Goal: Obtain resource: Download file/media

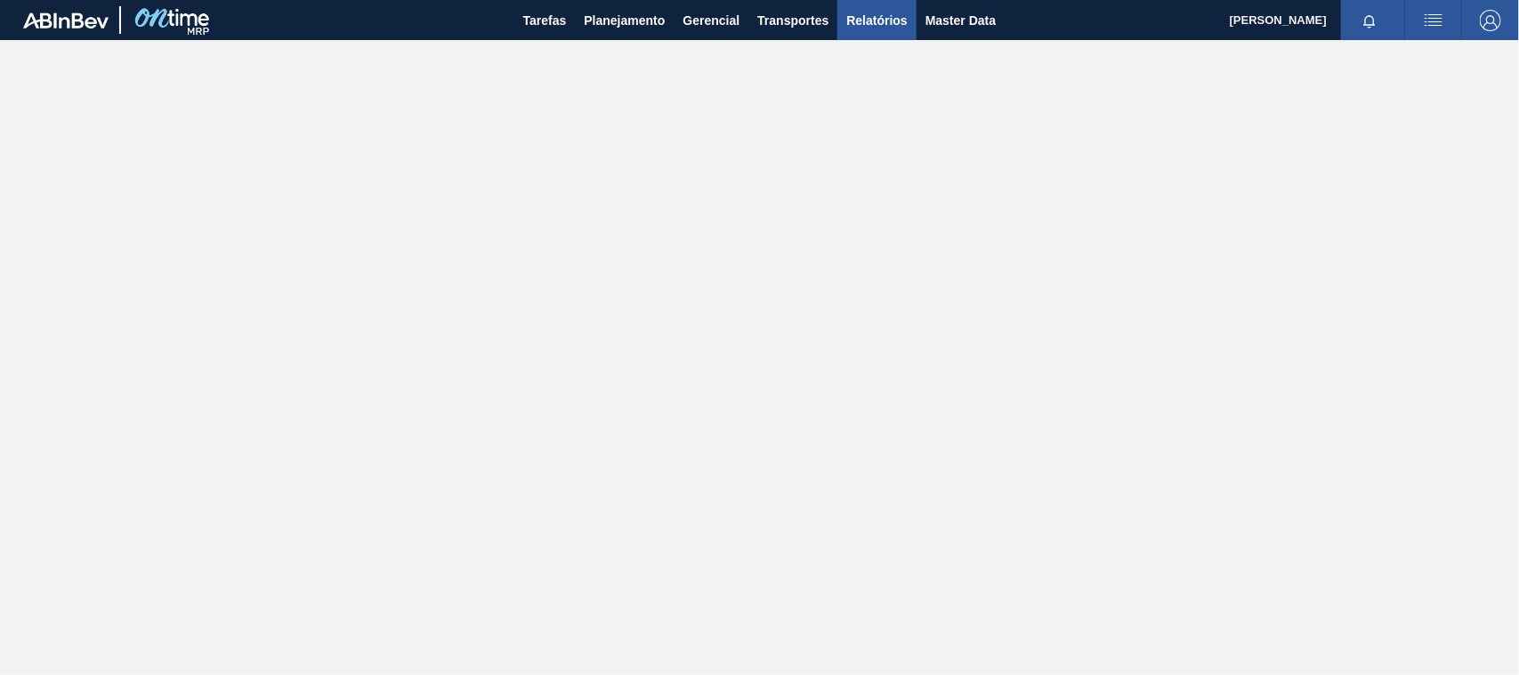
click at [870, 23] on span "Relatórios" at bounding box center [876, 20] width 61 height 21
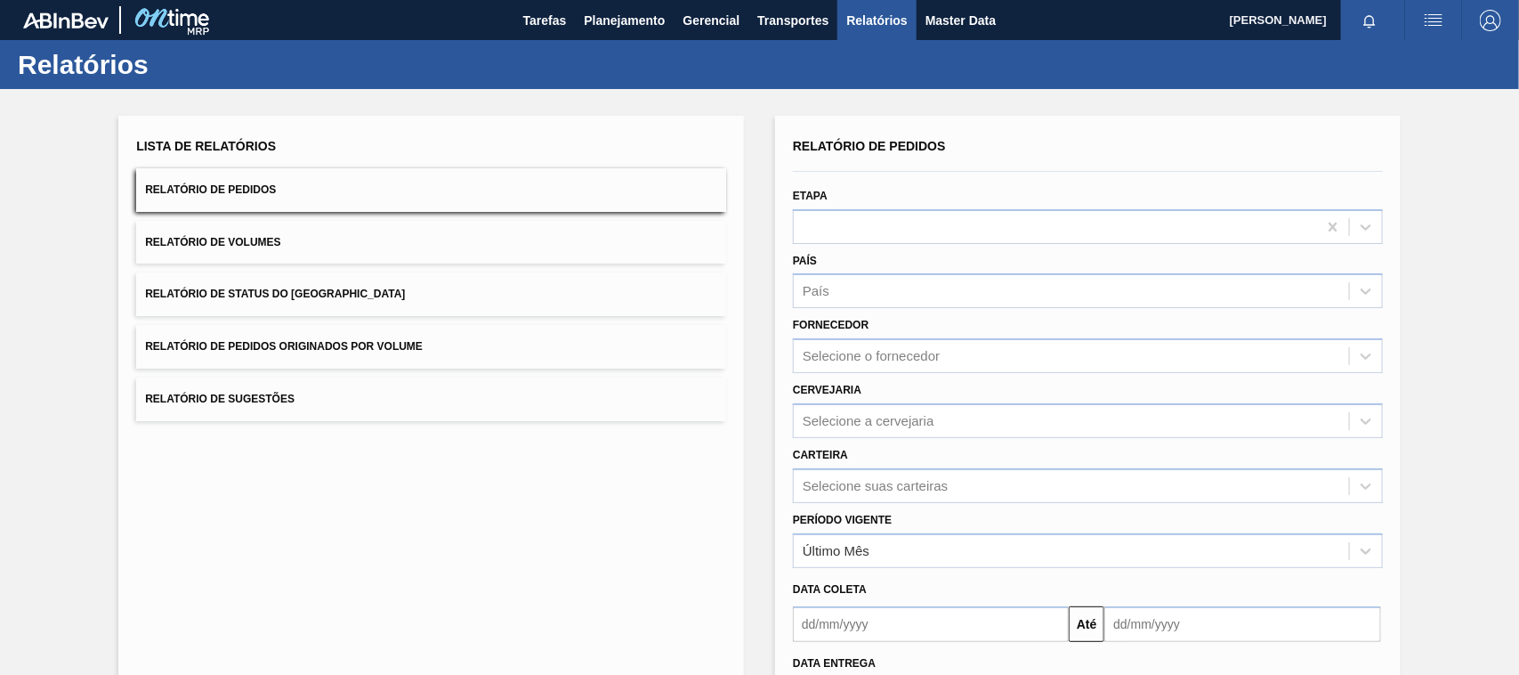
click at [371, 344] on span "Relatório de Pedidos Originados por Volume" at bounding box center [284, 346] width 278 height 12
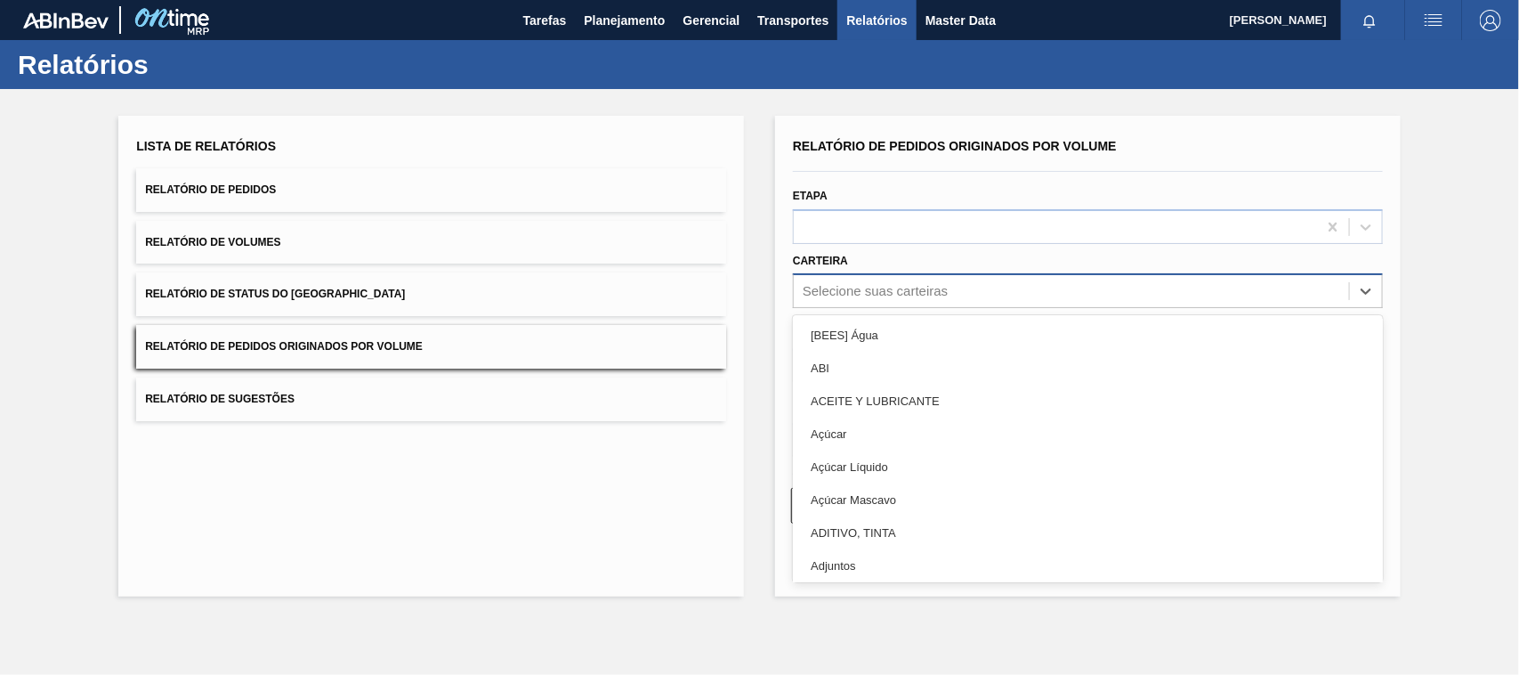
click at [834, 287] on div "Selecione suas carteiras" at bounding box center [875, 291] width 145 height 15
type input "mal"
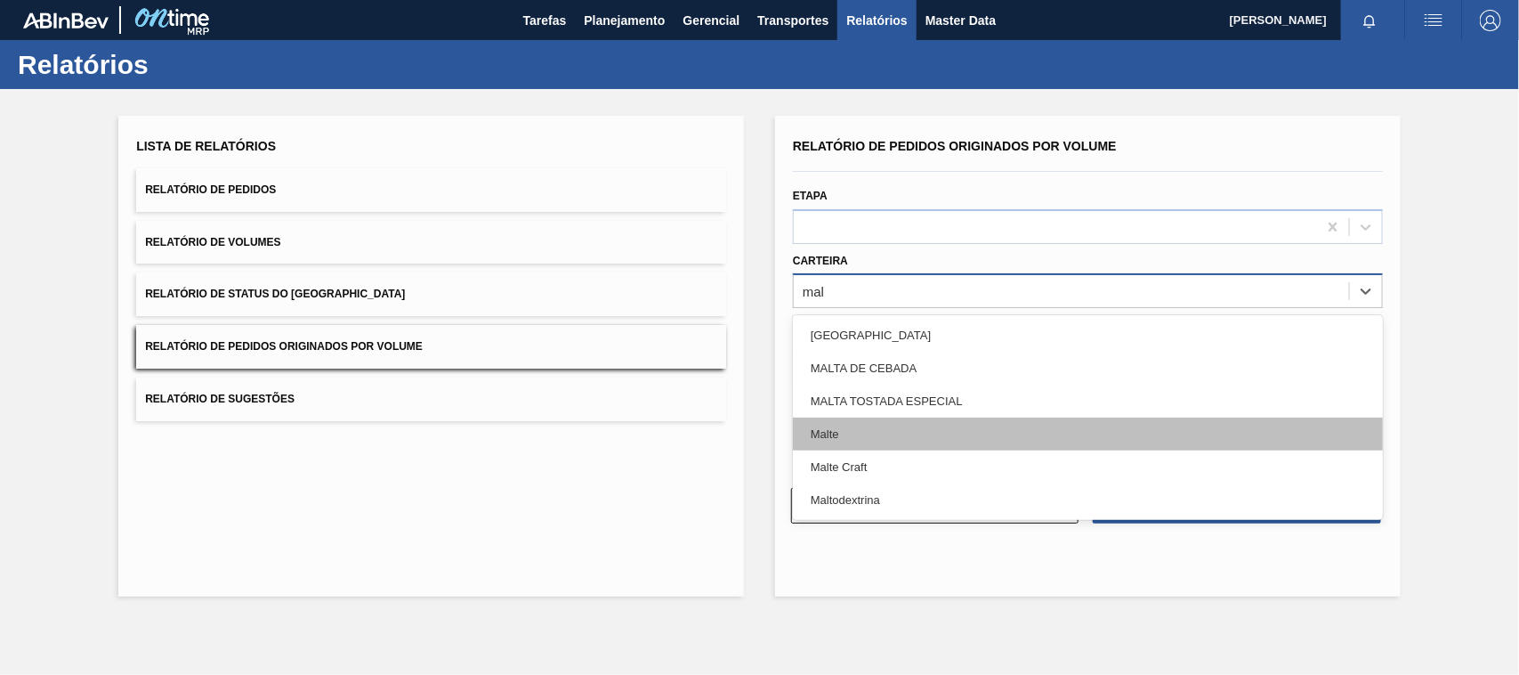
click at [825, 443] on div "Malte" at bounding box center [1088, 433] width 590 height 33
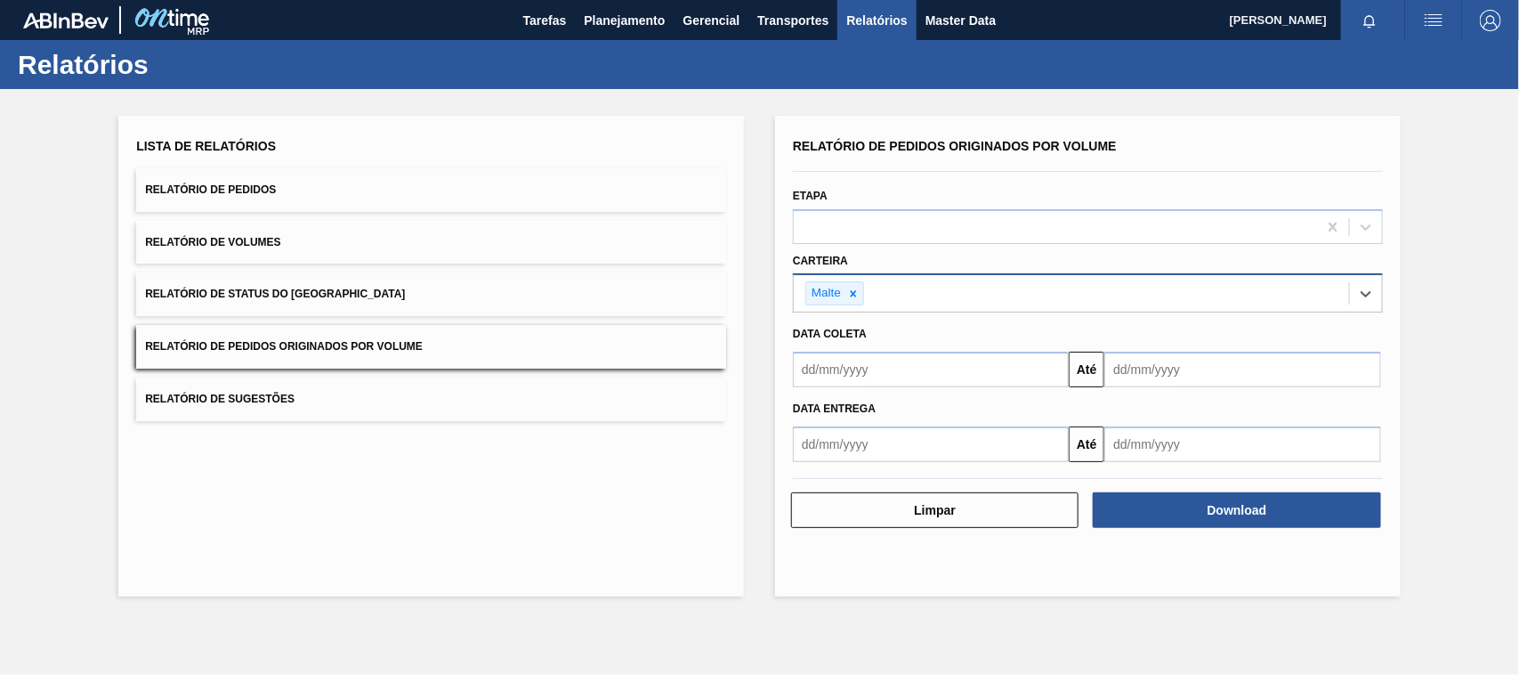
click at [851, 379] on input "text" at bounding box center [931, 370] width 276 height 36
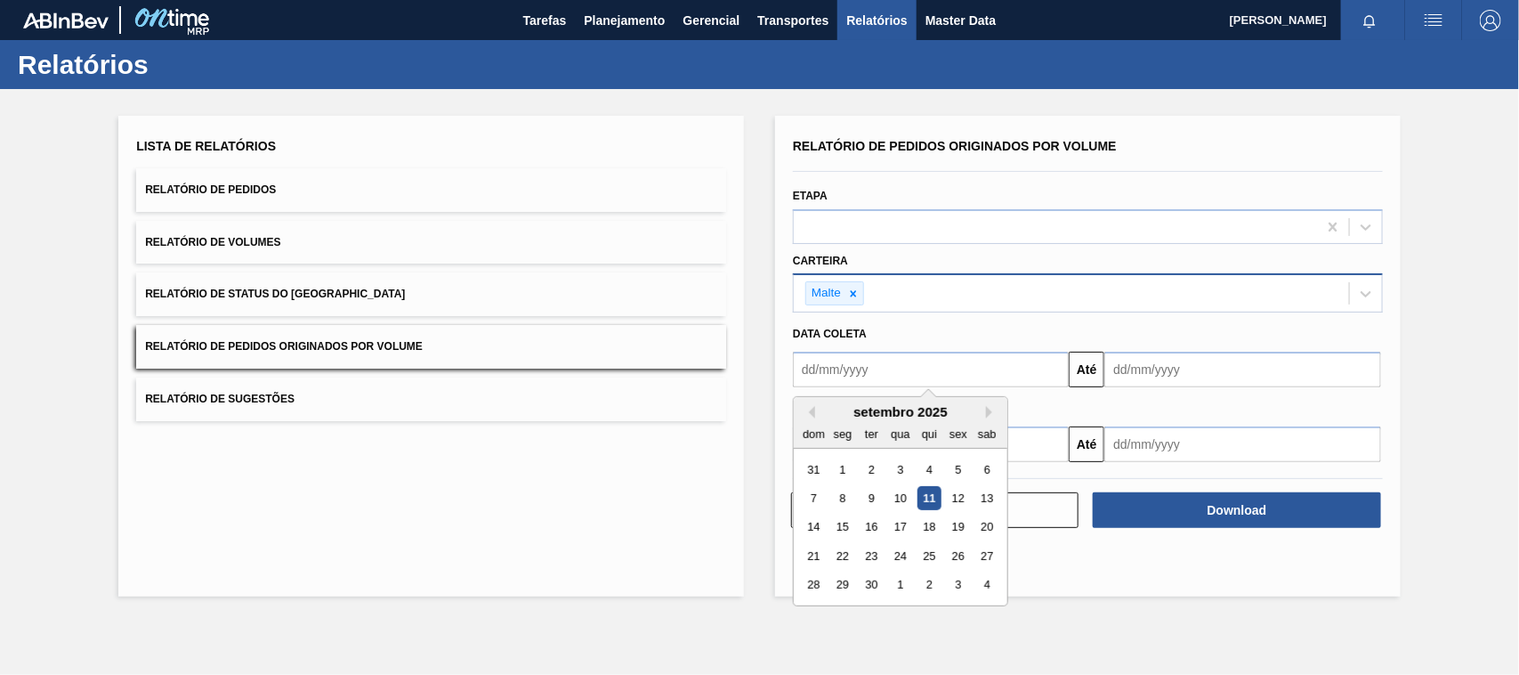
type input "[DATE]"
click at [901, 469] on div "1" at bounding box center [900, 469] width 24 height 24
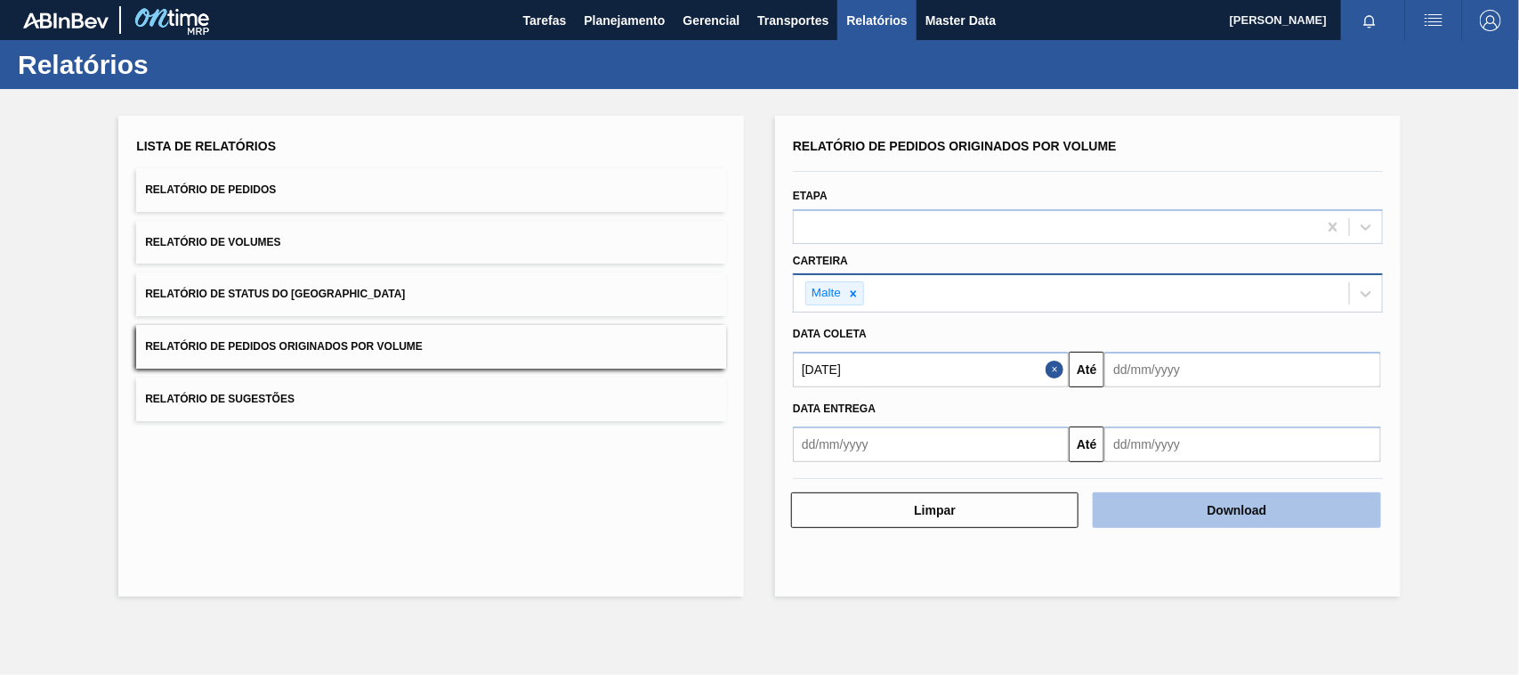
click at [1184, 509] on button "Download" at bounding box center [1236, 510] width 287 height 36
